Goal: Navigation & Orientation: Find specific page/section

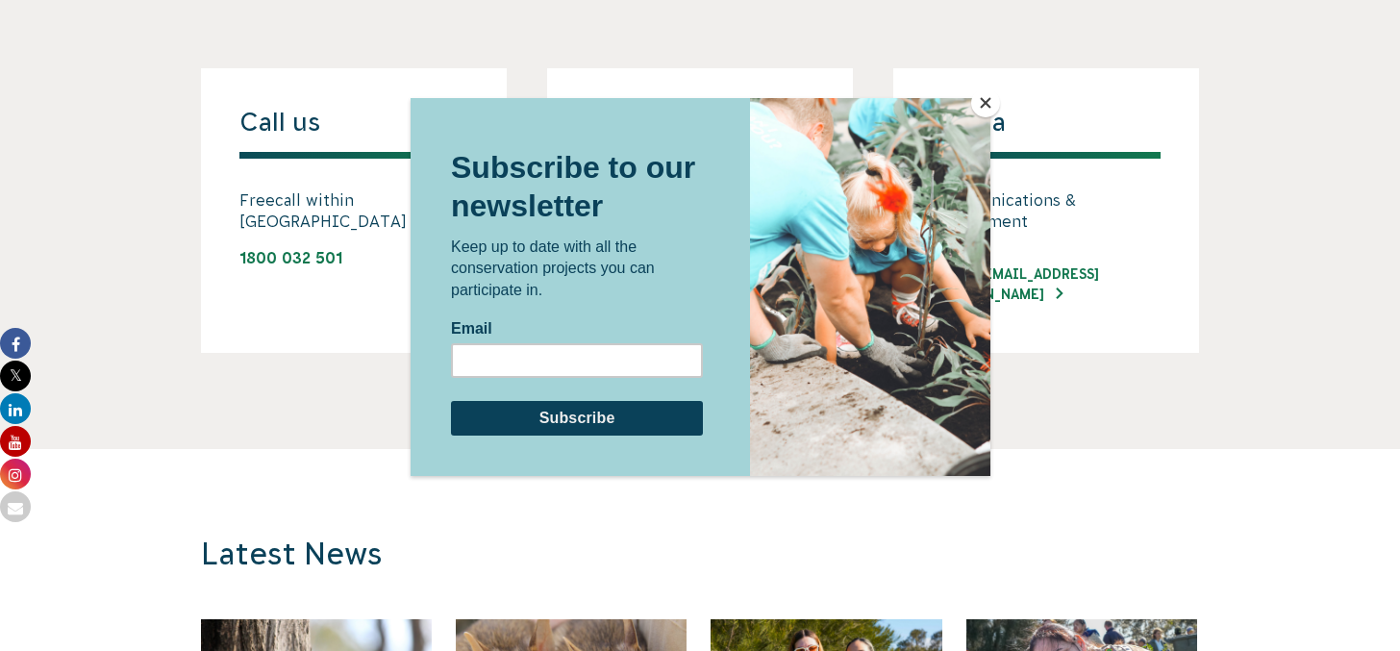
scroll to position [1615, 0]
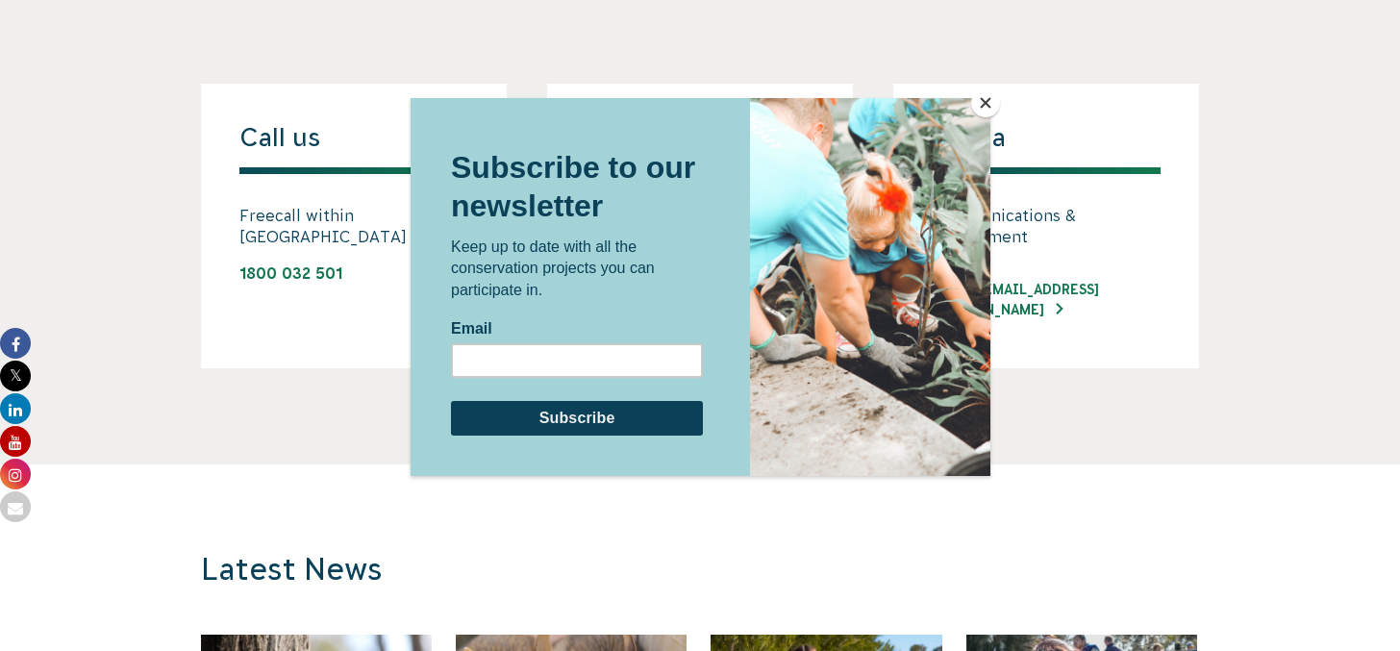
click at [984, 103] on button "Close" at bounding box center [985, 102] width 29 height 29
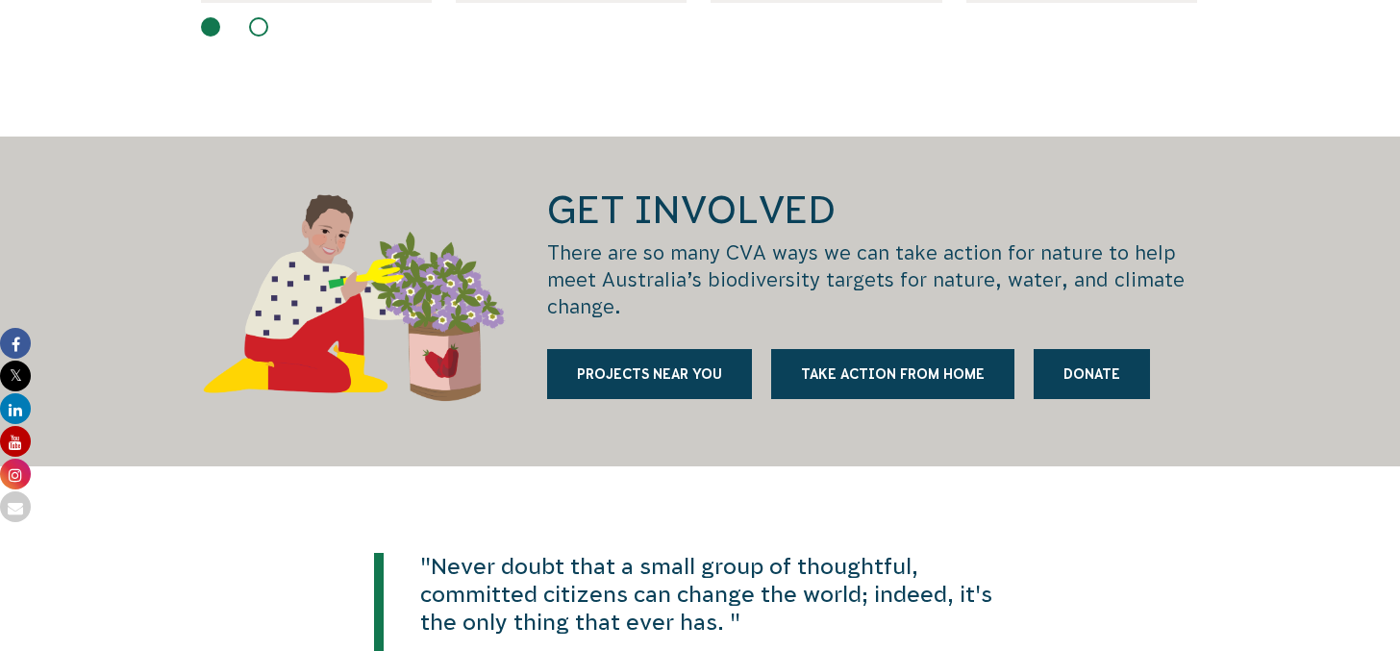
scroll to position [2681, 0]
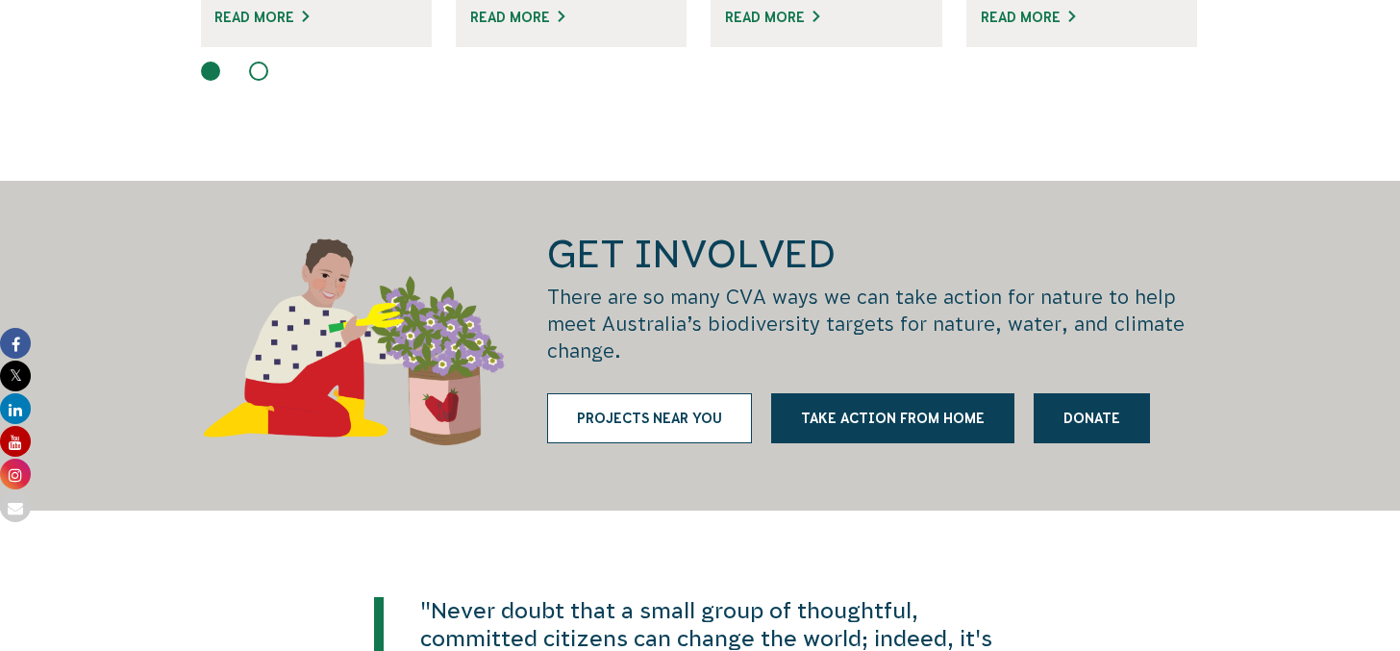
click at [709, 399] on link "Projects near you" at bounding box center [649, 418] width 205 height 50
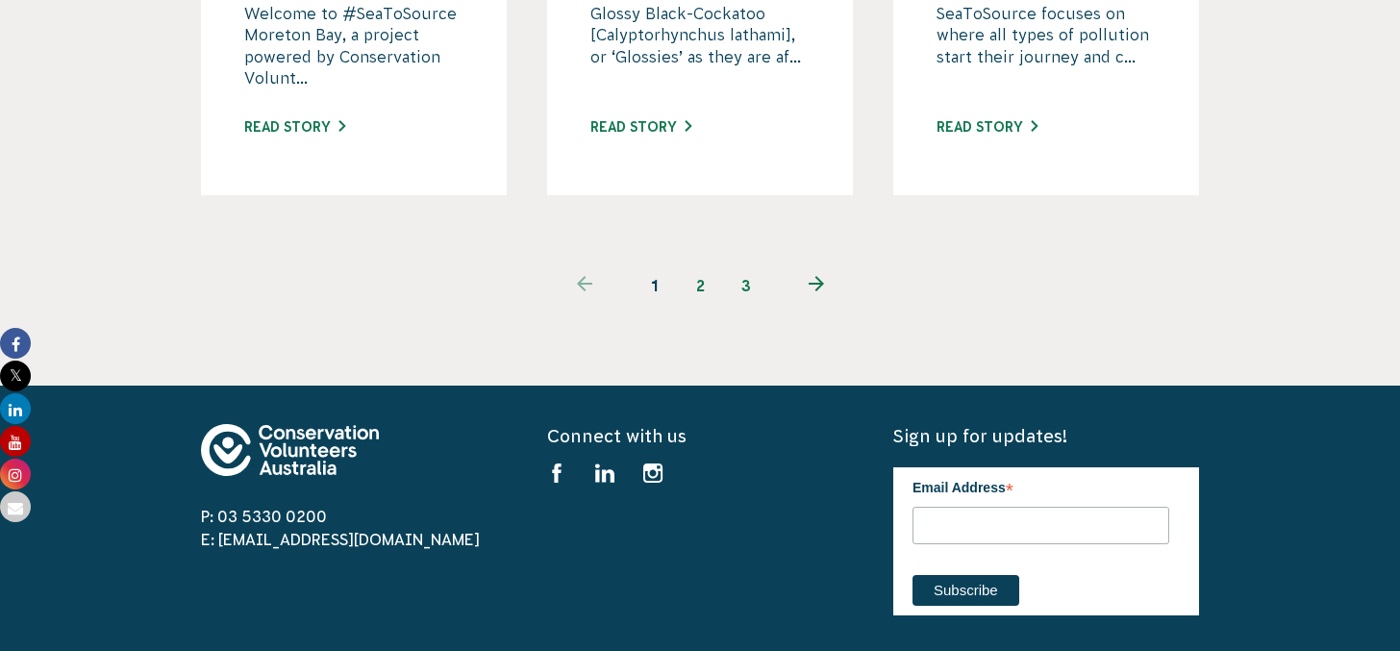
scroll to position [2237, 0]
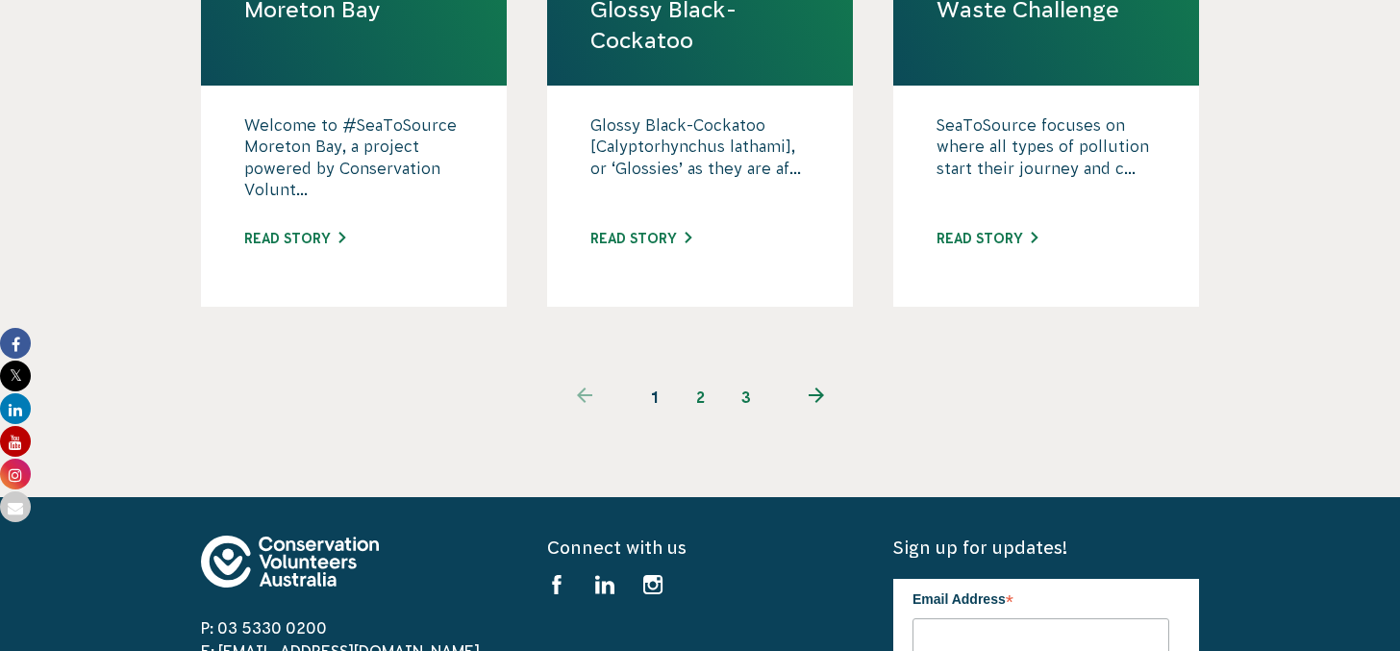
click at [809, 387] on icon "Next page" at bounding box center [816, 394] width 15 height 15
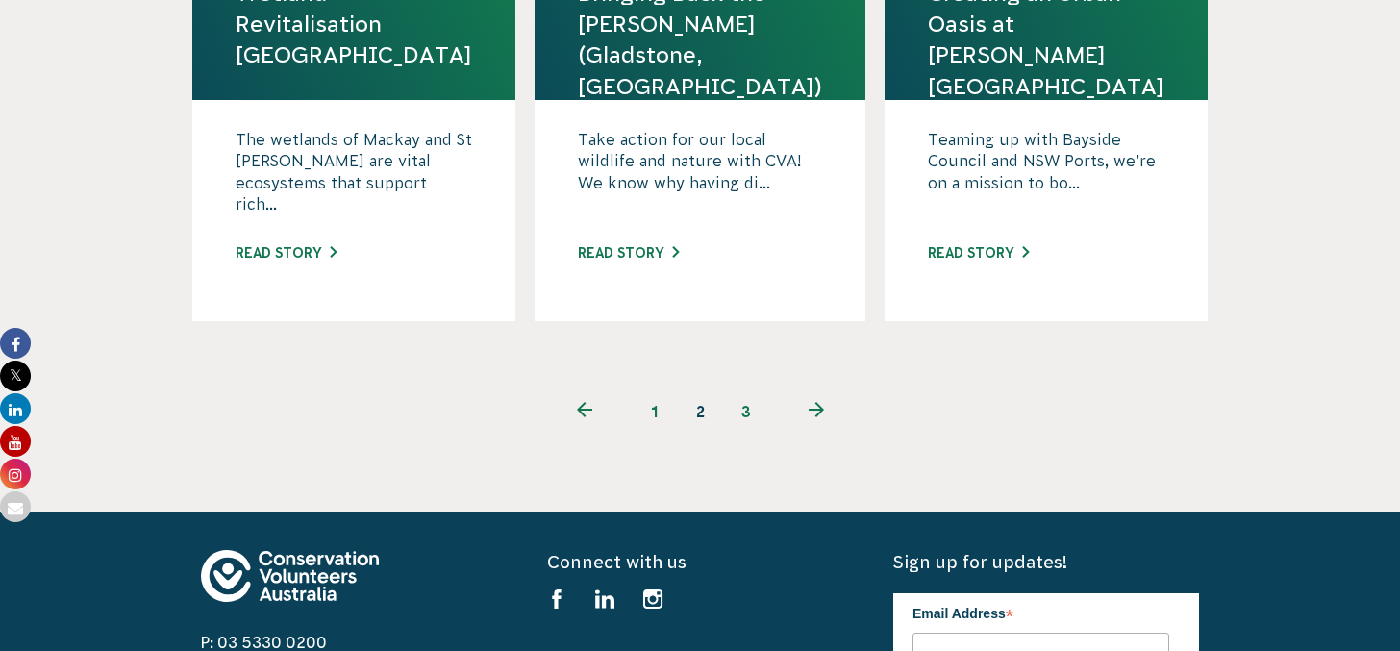
scroll to position [2219, 0]
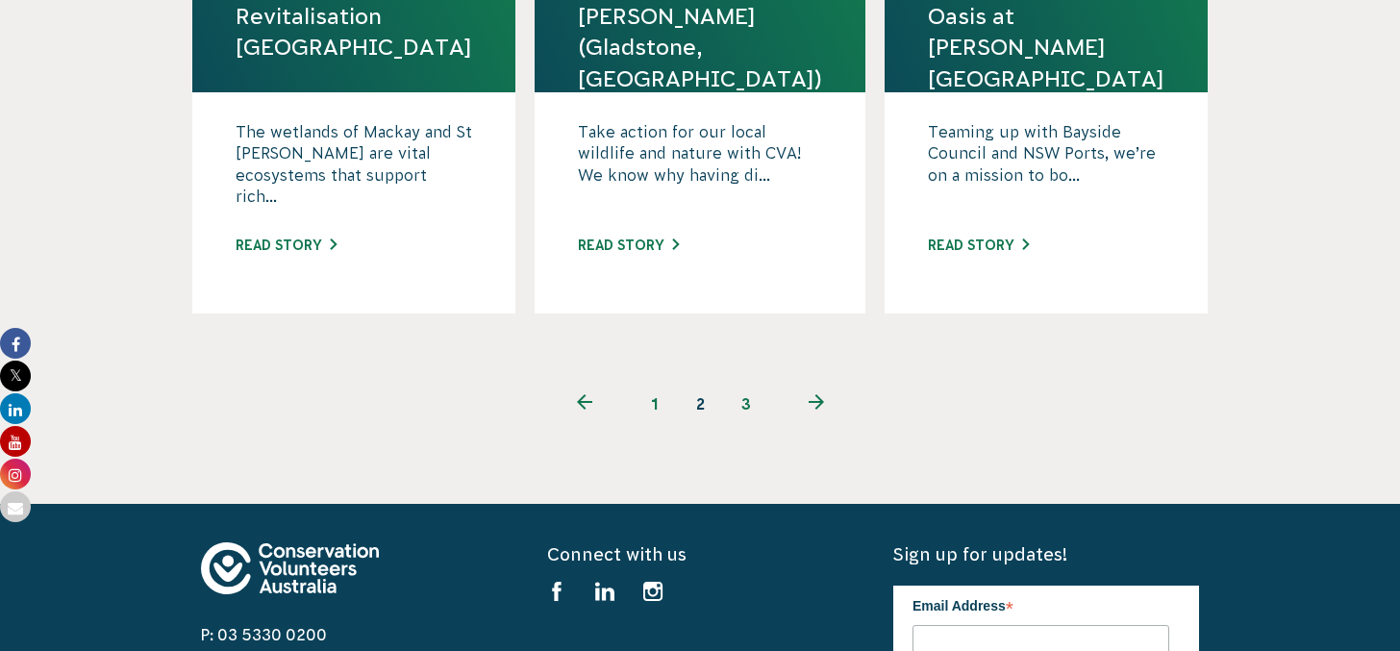
click at [816, 394] on use "Next page" at bounding box center [816, 401] width 15 height 15
